Goal: Navigation & Orientation: Find specific page/section

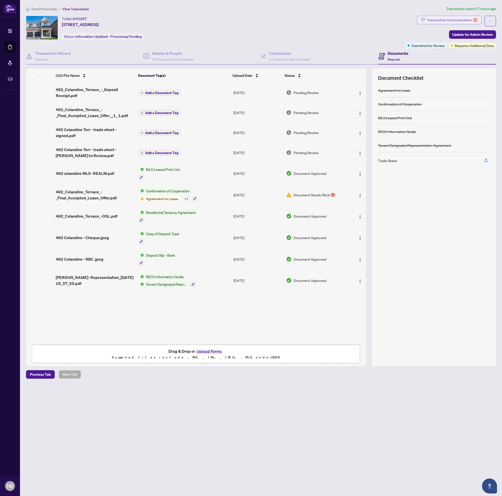
click at [463, 19] on div "Transaction Communication 3" at bounding box center [452, 20] width 51 height 8
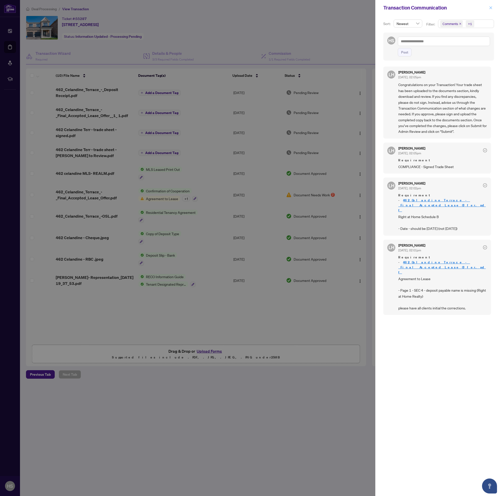
click at [491, 12] on span "button" at bounding box center [491, 8] width 4 height 8
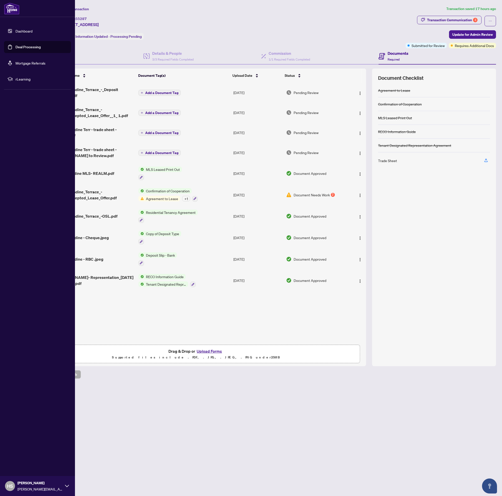
click at [16, 30] on link "Dashboard" at bounding box center [24, 31] width 17 height 5
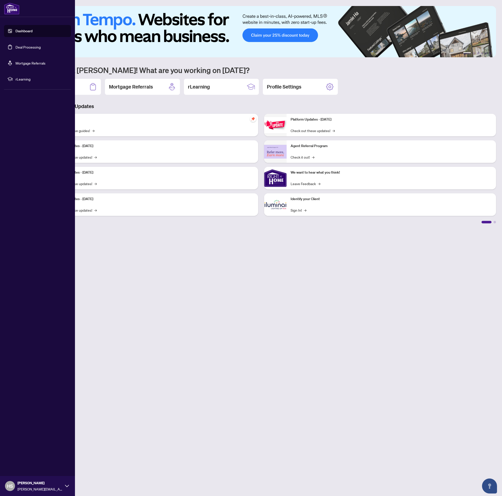
click at [30, 46] on link "Deal Processing" at bounding box center [28, 47] width 25 height 5
